Goal: Navigation & Orientation: Find specific page/section

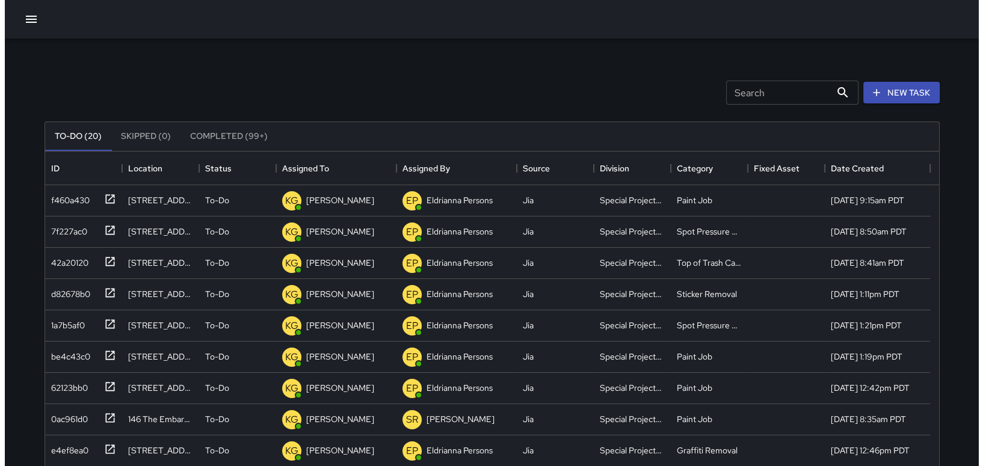
scroll to position [500, 884]
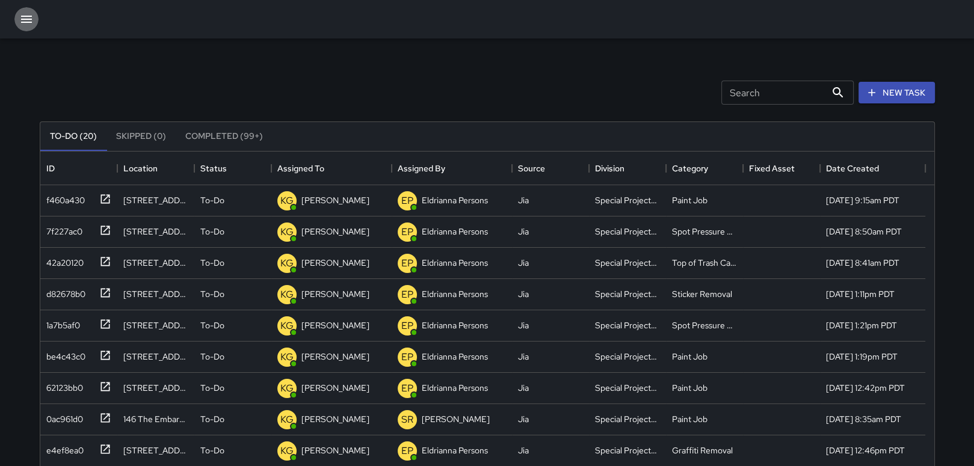
click at [29, 17] on icon "button" at bounding box center [26, 19] width 14 height 14
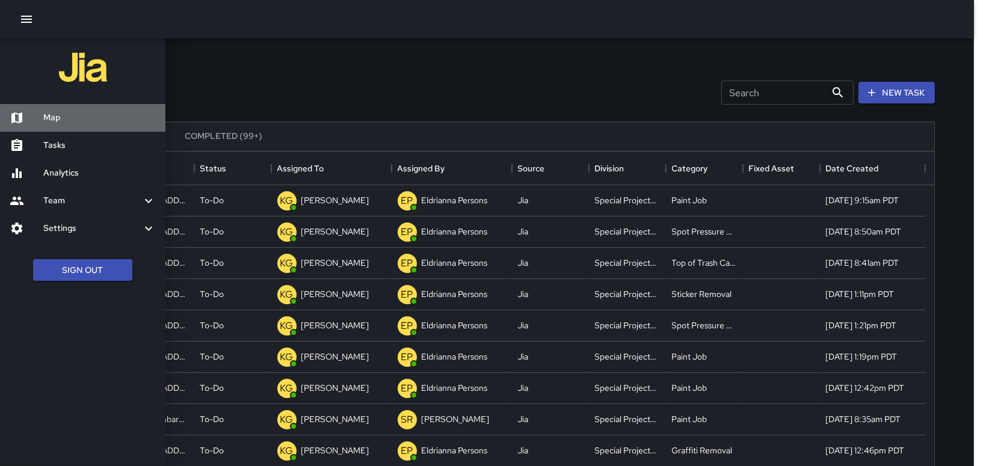
click at [74, 123] on h6 "Map" at bounding box center [99, 117] width 112 height 13
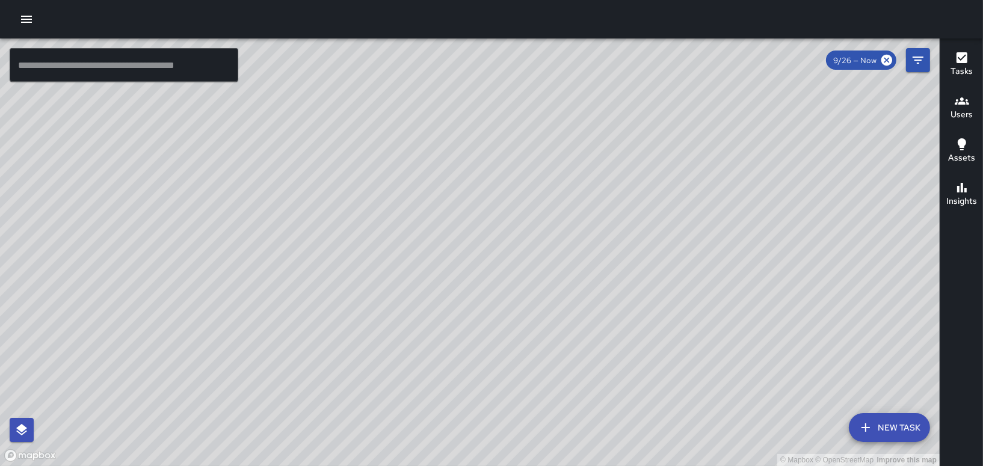
drag, startPoint x: 301, startPoint y: 331, endPoint x: 559, endPoint y: 298, distance: 260.1
click at [559, 298] on div "© Mapbox © OpenStreetMap Improve this map" at bounding box center [469, 252] width 939 height 428
drag, startPoint x: 554, startPoint y: 246, endPoint x: 87, endPoint y: 74, distance: 497.4
click at [110, 81] on div "© Mapbox © OpenStreetMap Improve this map ​ New Task 9/26 — Now Map Layers Task…" at bounding box center [469, 252] width 939 height 428
drag, startPoint x: 464, startPoint y: 233, endPoint x: 171, endPoint y: -11, distance: 381.3
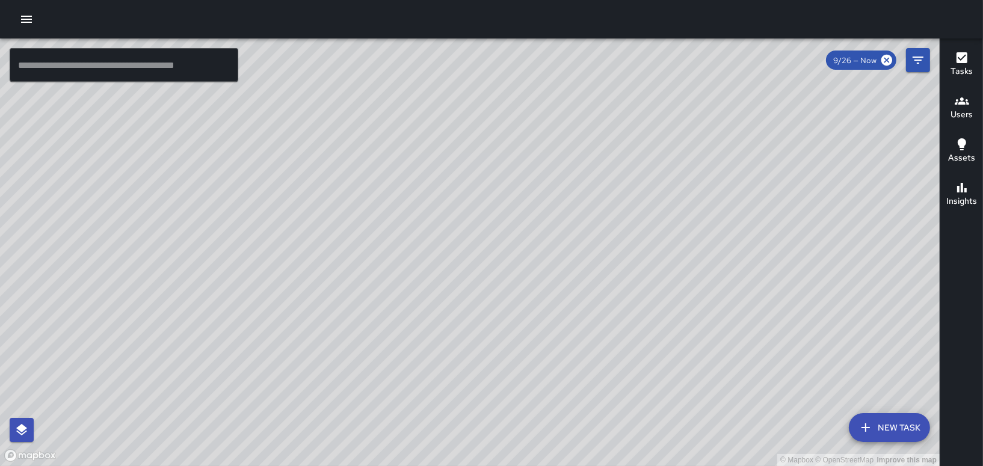
click at [171, 0] on html "© Mapbox © OpenStreetMap Improve this map ​ New Task 9/26 — Now Map Layers Task…" at bounding box center [491, 233] width 983 height 466
drag, startPoint x: 266, startPoint y: 302, endPoint x: 156, endPoint y: 464, distance: 196.2
click at [156, 464] on div "© Mapbox © OpenStreetMap Improve this map" at bounding box center [469, 252] width 939 height 428
drag, startPoint x: 377, startPoint y: 318, endPoint x: 307, endPoint y: 457, distance: 155.5
click at [305, 457] on div "© Mapbox © OpenStreetMap Improve this map" at bounding box center [469, 252] width 939 height 428
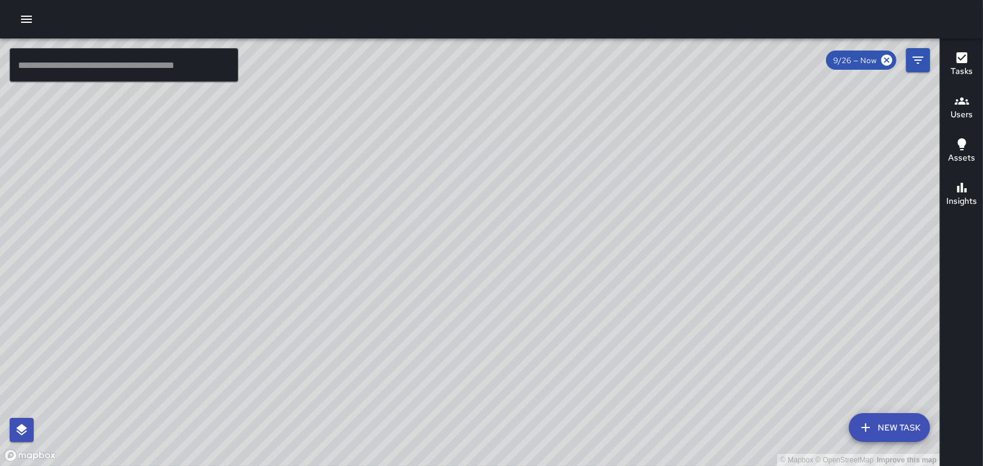
drag, startPoint x: 349, startPoint y: 302, endPoint x: 349, endPoint y: 481, distance: 179.2
click at [349, 466] on html "© Mapbox © OpenStreetMap Improve this map ​ New Task 9/26 — Now Map Layers Task…" at bounding box center [491, 233] width 983 height 466
drag, startPoint x: 439, startPoint y: 266, endPoint x: 195, endPoint y: 256, distance: 244.4
click at [195, 256] on div "© Mapbox © OpenStreetMap Improve this map" at bounding box center [469, 252] width 939 height 428
drag, startPoint x: 538, startPoint y: 252, endPoint x: 273, endPoint y: 84, distance: 314.2
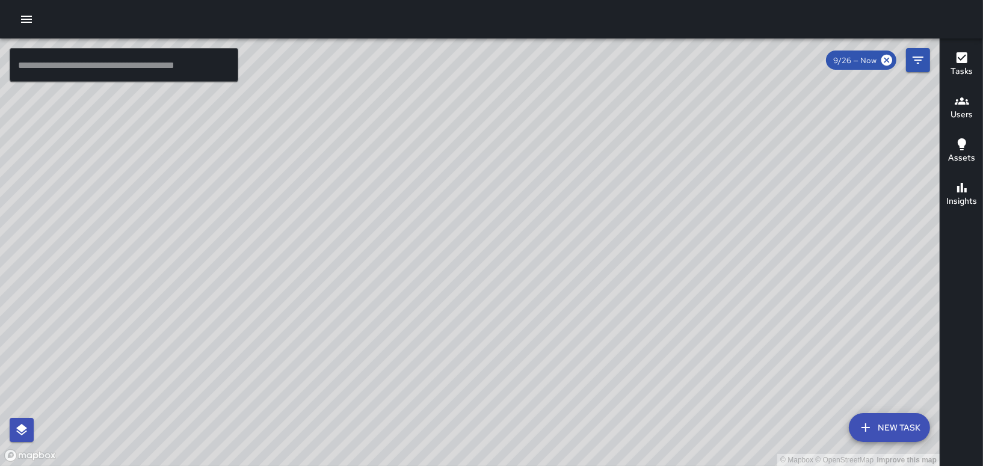
click at [273, 84] on div "© Mapbox © OpenStreetMap Improve this map" at bounding box center [469, 252] width 939 height 428
drag, startPoint x: 284, startPoint y: 142, endPoint x: 572, endPoint y: 328, distance: 342.8
click at [572, 328] on div "© Mapbox © OpenStreetMap Improve this map" at bounding box center [469, 252] width 939 height 428
drag, startPoint x: 253, startPoint y: 300, endPoint x: 375, endPoint y: 298, distance: 122.1
click at [375, 298] on div "© Mapbox © OpenStreetMap Improve this map" at bounding box center [469, 252] width 939 height 428
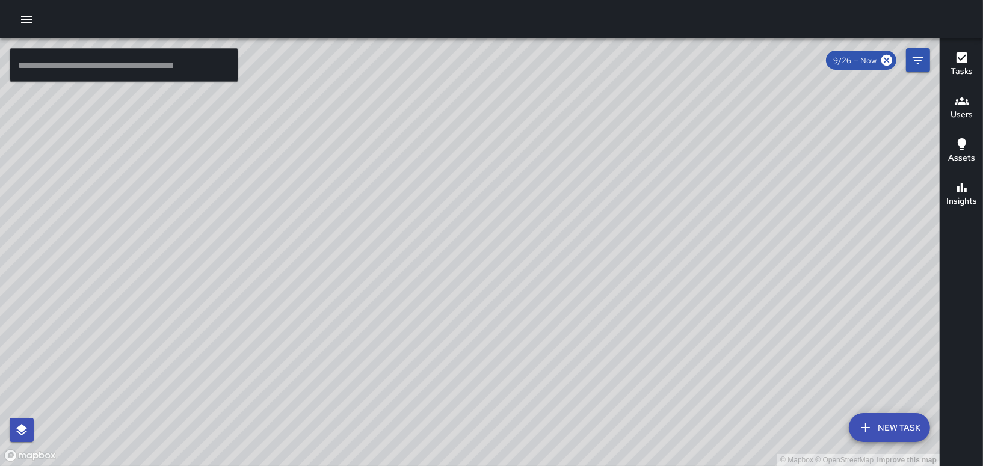
drag, startPoint x: 490, startPoint y: 323, endPoint x: 345, endPoint y: 422, distance: 175.3
click at [345, 422] on div "© Mapbox © OpenStreetMap Improve this map" at bounding box center [469, 252] width 939 height 428
drag, startPoint x: 593, startPoint y: 416, endPoint x: 447, endPoint y: 291, distance: 191.9
click at [526, 340] on div "© Mapbox © OpenStreetMap Improve this map" at bounding box center [469, 252] width 939 height 428
drag, startPoint x: 395, startPoint y: 232, endPoint x: 673, endPoint y: 431, distance: 341.5
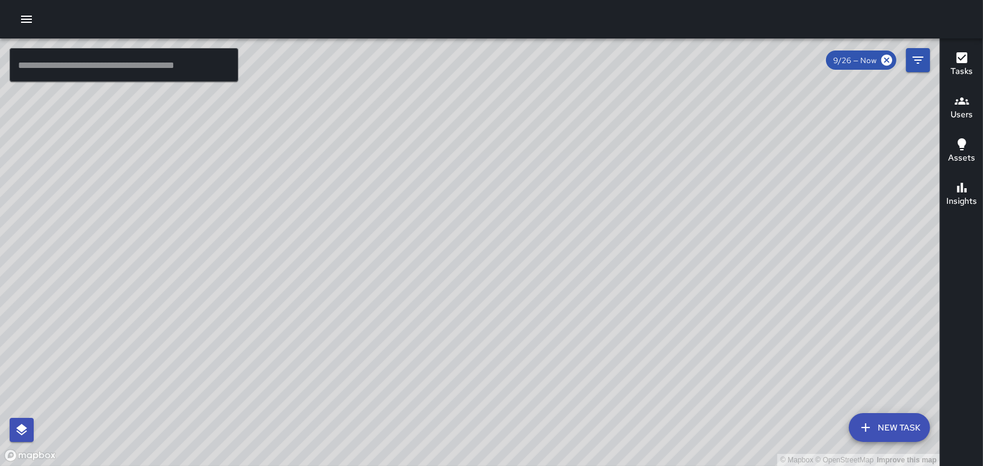
click at [673, 431] on div "© Mapbox © OpenStreetMap Improve this map" at bounding box center [469, 252] width 939 height 428
drag, startPoint x: 517, startPoint y: 337, endPoint x: 446, endPoint y: 269, distance: 98.7
click at [469, 294] on div "© Mapbox © OpenStreetMap Improve this map" at bounding box center [469, 252] width 939 height 428
drag, startPoint x: 583, startPoint y: 276, endPoint x: 461, endPoint y: 97, distance: 216.7
click at [470, 111] on div "© Mapbox © OpenStreetMap Improve this map" at bounding box center [469, 252] width 939 height 428
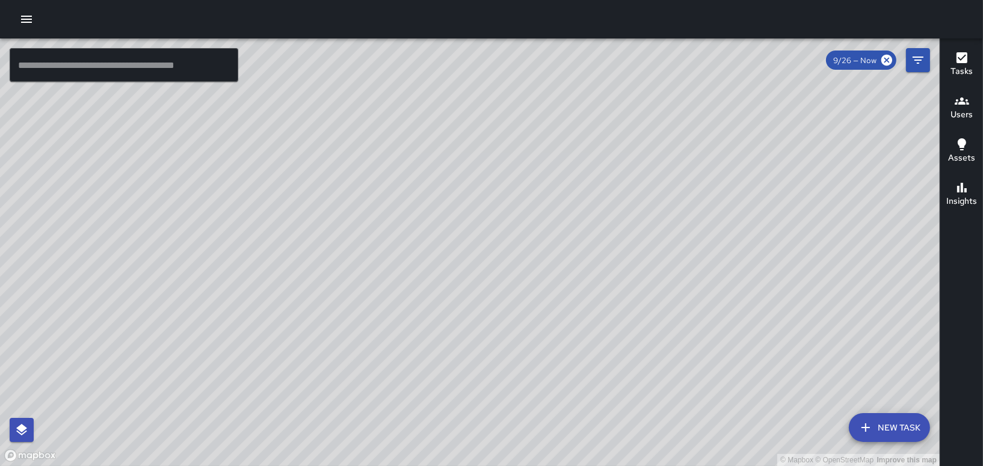
drag, startPoint x: 369, startPoint y: 215, endPoint x: 505, endPoint y: 132, distance: 159.3
click at [502, 134] on div "© Mapbox © OpenStreetMap Improve this map" at bounding box center [469, 252] width 939 height 428
drag, startPoint x: 425, startPoint y: 234, endPoint x: 436, endPoint y: 227, distance: 12.7
click at [434, 229] on div "© Mapbox © OpenStreetMap Improve this map" at bounding box center [469, 252] width 939 height 428
drag, startPoint x: 316, startPoint y: 281, endPoint x: 411, endPoint y: 211, distance: 117.9
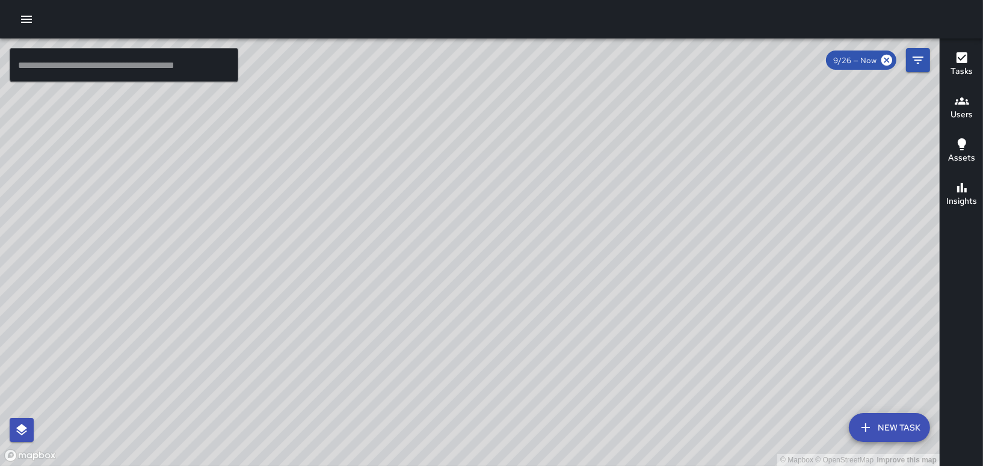
click at [404, 215] on div "© Mapbox © OpenStreetMap Improve this map" at bounding box center [469, 252] width 939 height 428
drag, startPoint x: 429, startPoint y: 192, endPoint x: 432, endPoint y: 270, distance: 77.6
click at [432, 270] on div "© Mapbox © OpenStreetMap Improve this map" at bounding box center [469, 252] width 939 height 428
